Goal: Complete application form

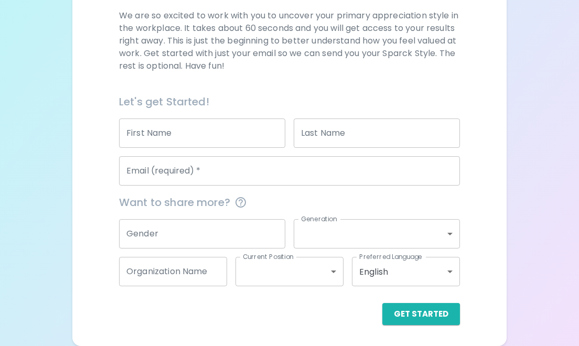
scroll to position [153, 0]
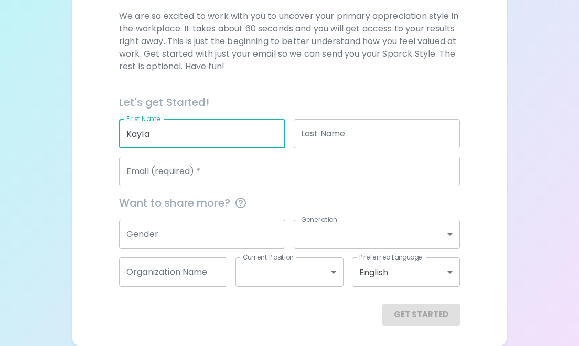
type input "Kayla"
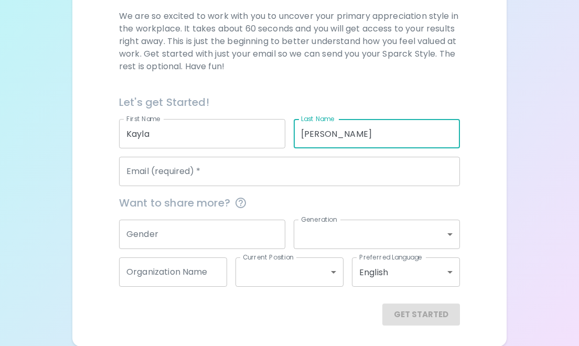
type input "[PERSON_NAME]"
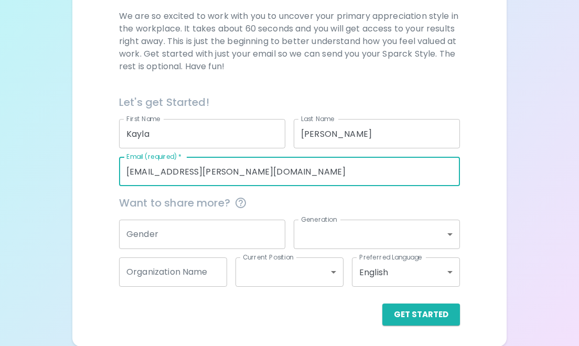
type input "[EMAIL_ADDRESS][PERSON_NAME][DOMAIN_NAME]"
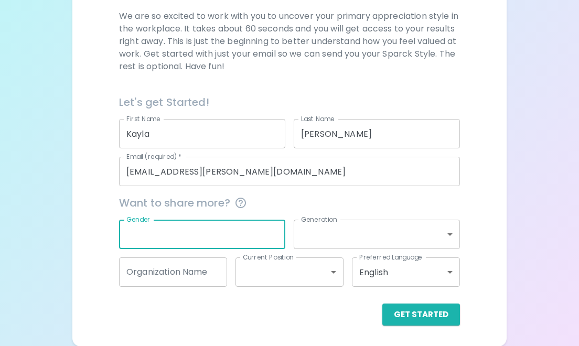
click at [193, 228] on input "Gender" at bounding box center [202, 234] width 166 height 29
type input "[DEMOGRAPHIC_DATA]"
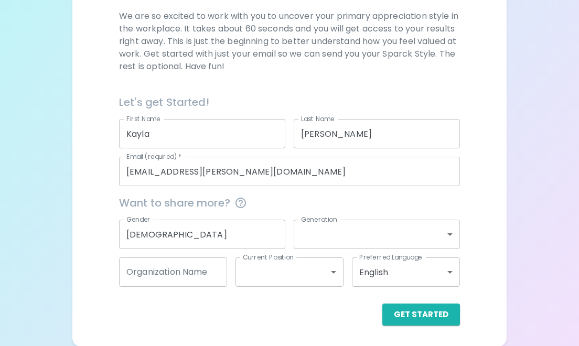
click at [366, 249] on div "Preferred Language English en Preferred Language" at bounding box center [402, 268] width 116 height 38
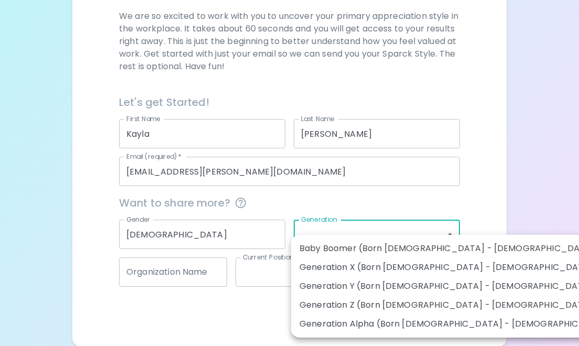
click at [376, 230] on body "Sparck Appreciation Style Quiz We are so excited to work with you to uncover yo…" at bounding box center [289, 97] width 579 height 500
click at [377, 286] on li "Generation Y (Born [DEMOGRAPHIC_DATA] - [DEMOGRAPHIC_DATA])" at bounding box center [458, 286] width 334 height 19
type input "generation_y"
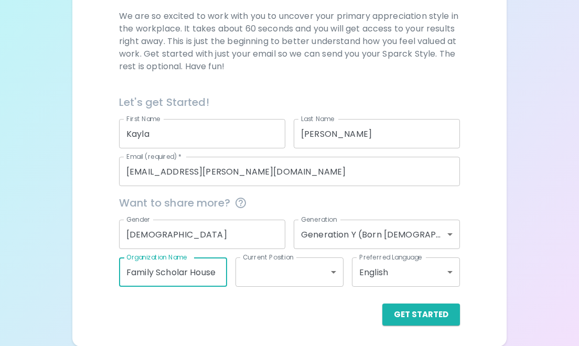
type input "Family Scholar House"
click at [278, 275] on body "Sparck Appreciation Style Quiz We are so excited to work with you to uncover yo…" at bounding box center [289, 97] width 579 height 500
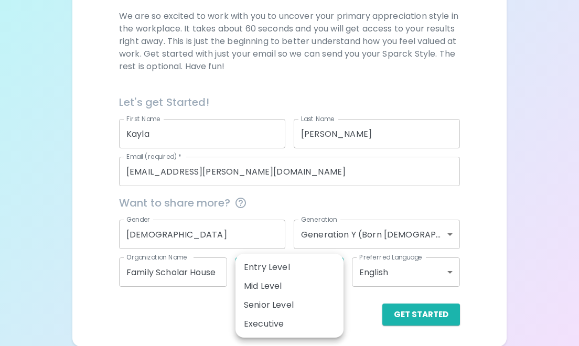
click at [193, 328] on div at bounding box center [289, 173] width 579 height 346
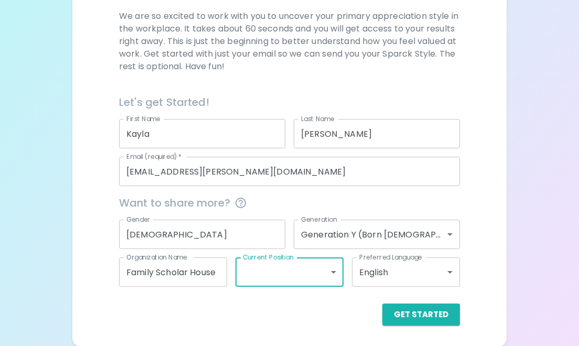
click at [315, 268] on body "Sparck Appreciation Style Quiz We are so excited to work with you to uncover yo…" at bounding box center [289, 97] width 579 height 500
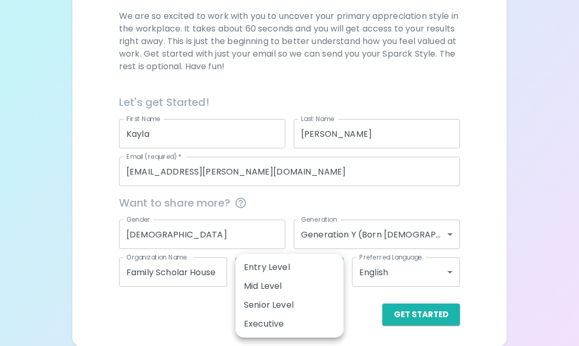
click at [313, 265] on li "Entry Level" at bounding box center [290, 267] width 108 height 19
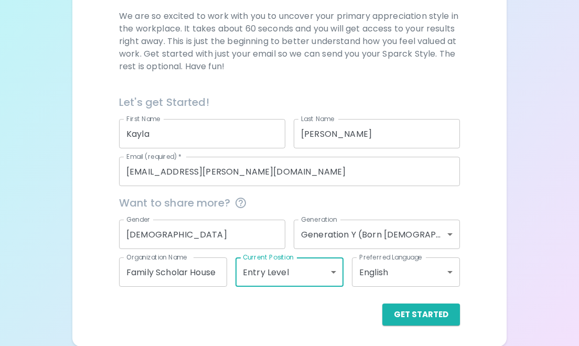
type input "entry_level"
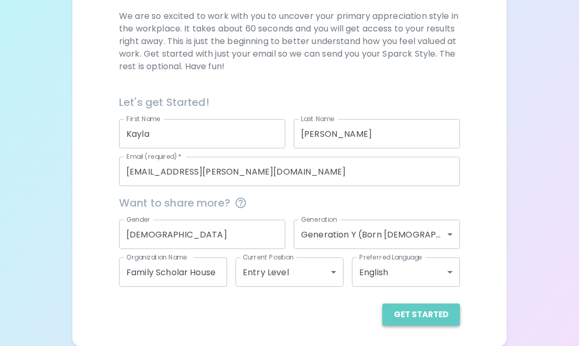
click at [425, 316] on button "Get Started" at bounding box center [421, 315] width 78 height 22
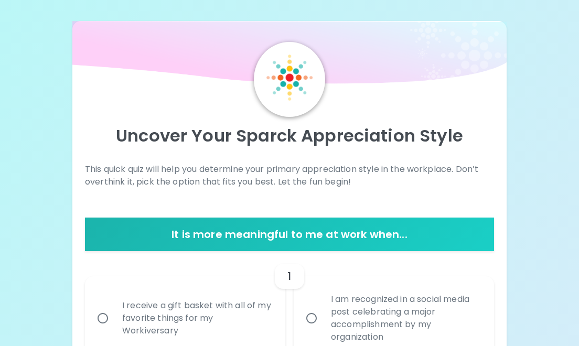
scroll to position [0, 0]
